Goal: Task Accomplishment & Management: Use online tool/utility

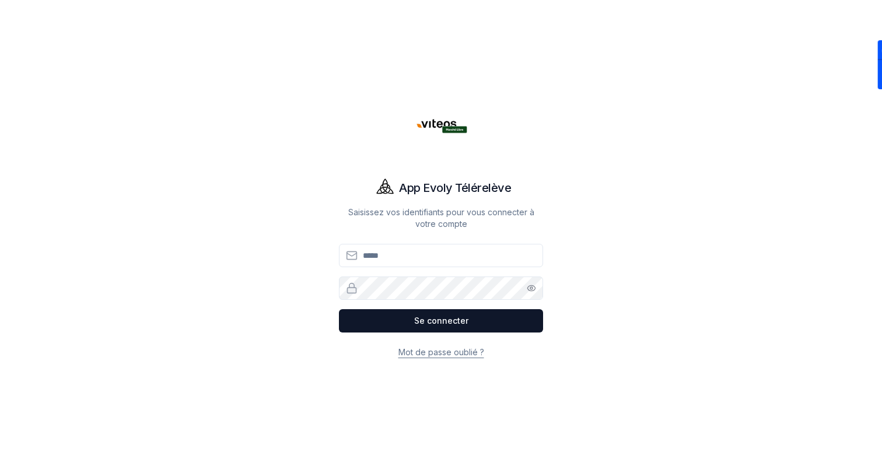
click at [399, 266] on input "Email" at bounding box center [441, 255] width 204 height 23
type input "**********"
click at [339, 309] on button "Se connecter" at bounding box center [441, 320] width 204 height 23
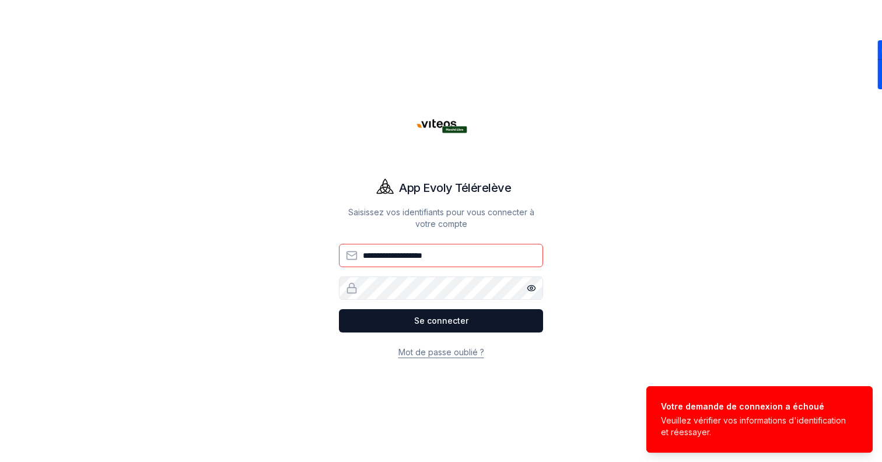
click at [537, 294] on button "Show password" at bounding box center [531, 287] width 23 height 23
click at [339, 309] on button "Se connecter" at bounding box center [441, 320] width 204 height 23
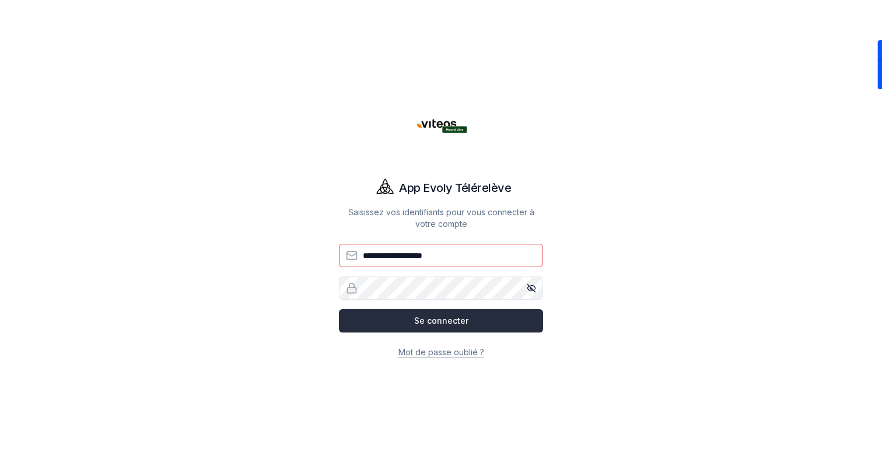
click at [398, 326] on button "Se connecter" at bounding box center [441, 320] width 204 height 23
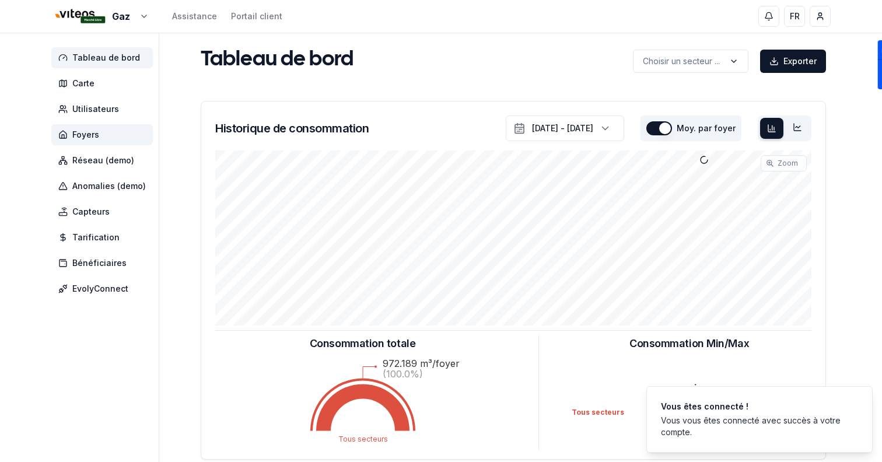
click at [111, 131] on span "Foyers" at bounding box center [101, 134] width 101 height 21
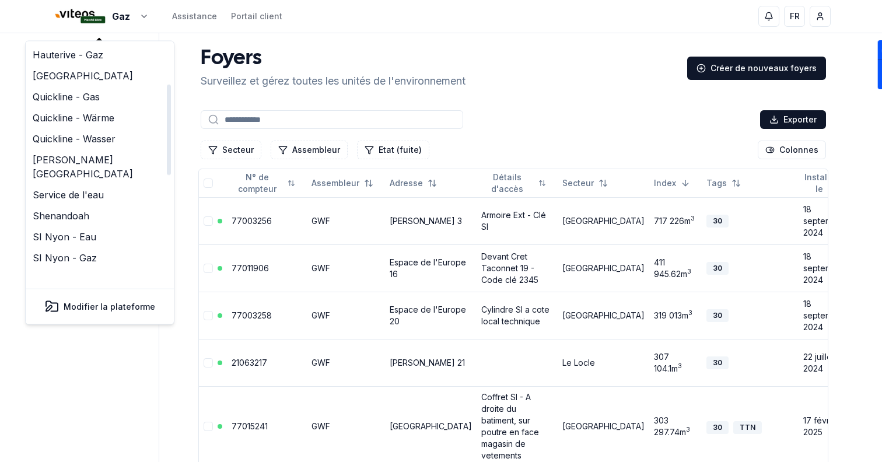
scroll to position [357, 0]
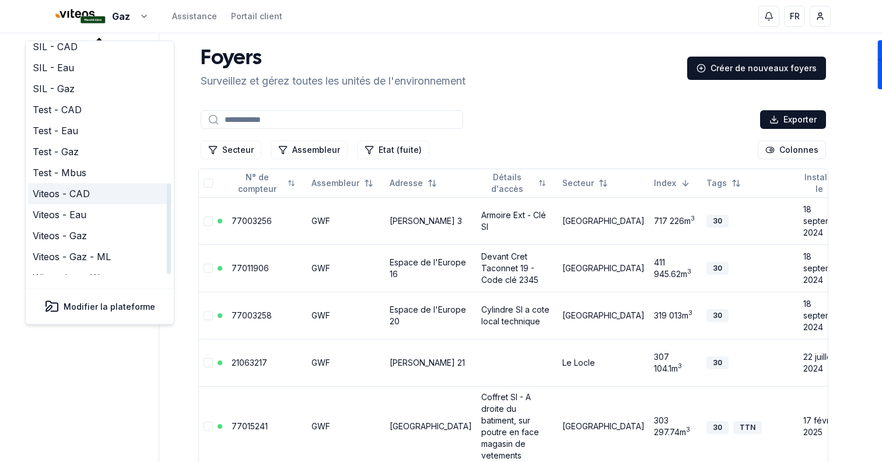
click at [89, 184] on link "Viteos - CAD" at bounding box center [99, 194] width 143 height 21
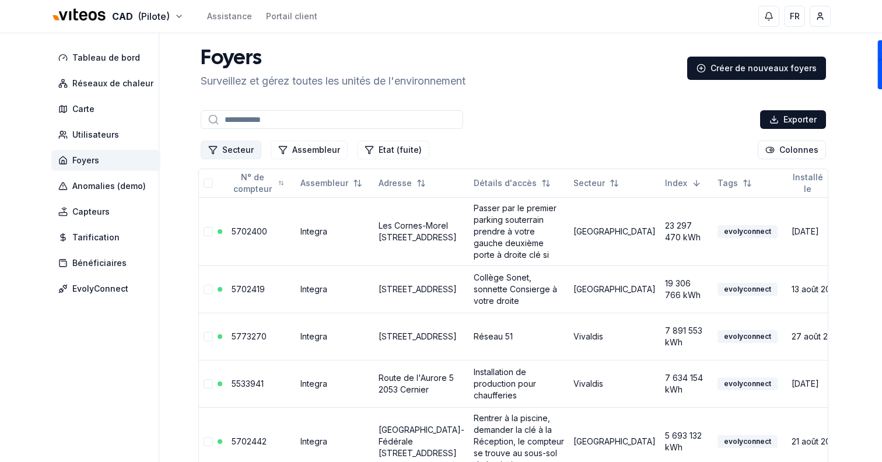
click at [244, 146] on button "Secteur" at bounding box center [231, 150] width 61 height 19
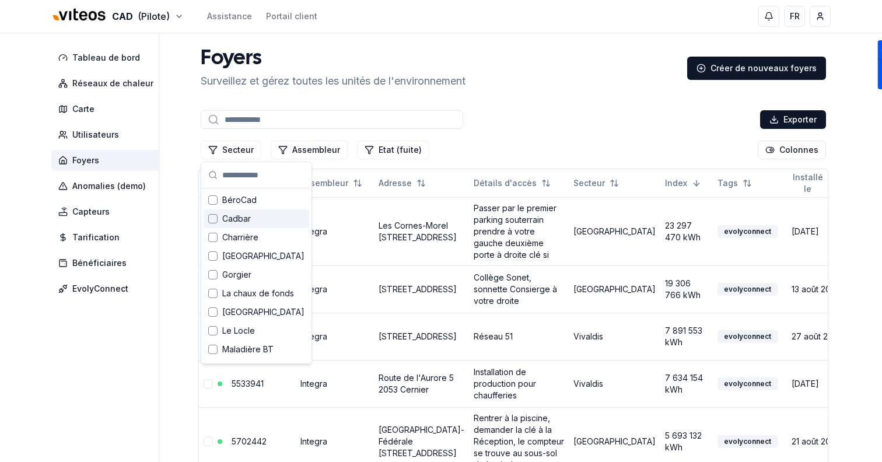
click at [255, 219] on div "Cadbar" at bounding box center [256, 218] width 106 height 19
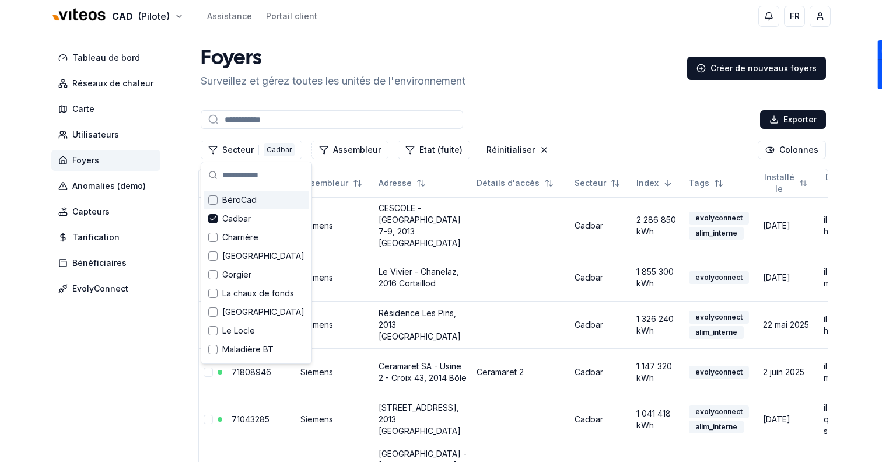
click at [568, 131] on div "Exporter" at bounding box center [513, 119] width 630 height 23
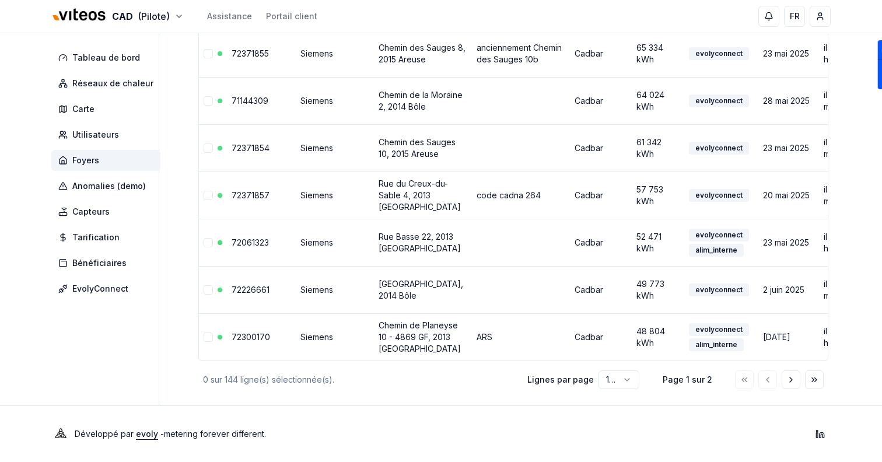
scroll to position [5191, 0]
click at [787, 377] on icon "Aller à la page suivante" at bounding box center [790, 379] width 9 height 9
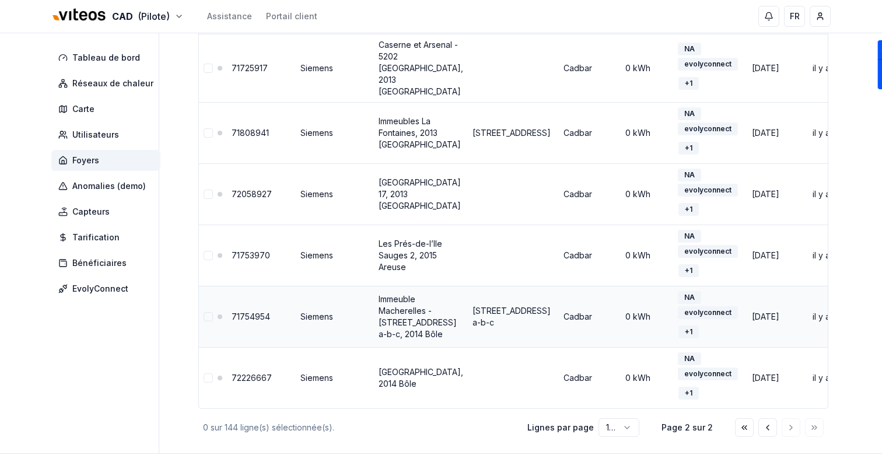
scroll to position [2332, 0]
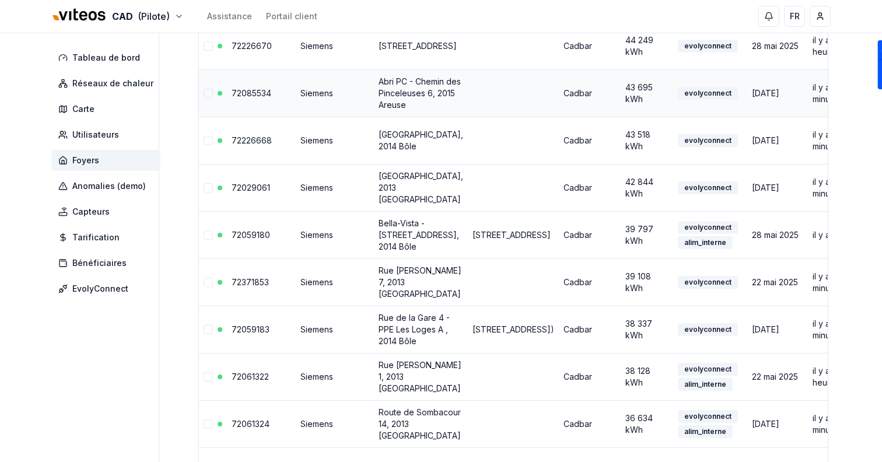
scroll to position [0, 0]
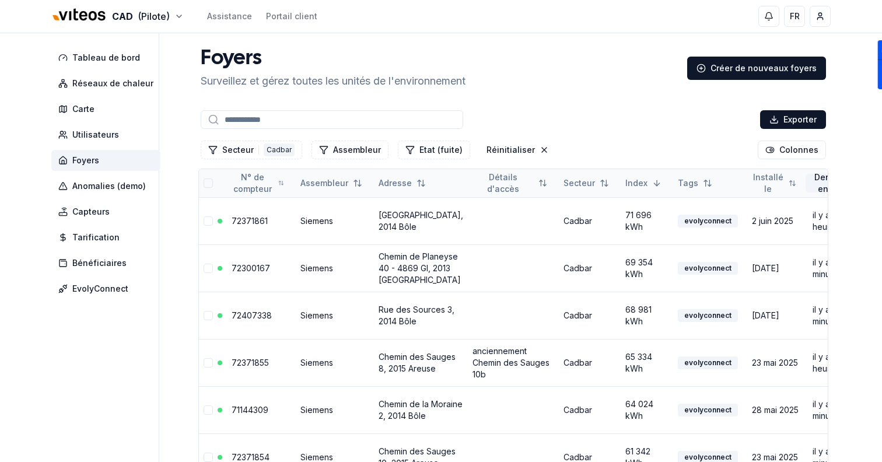
click at [756, 206] on div "Asc" at bounding box center [776, 207] width 69 height 19
